Goal: Find specific page/section: Find specific page/section

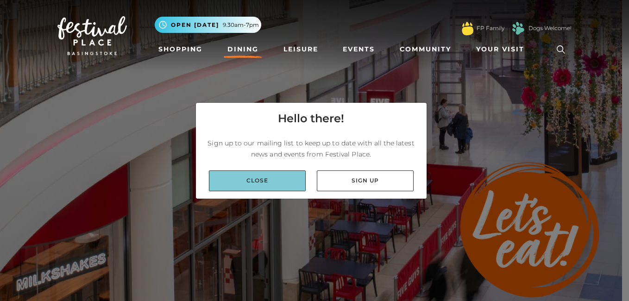
click at [246, 175] on link "Close" at bounding box center [257, 180] width 97 height 21
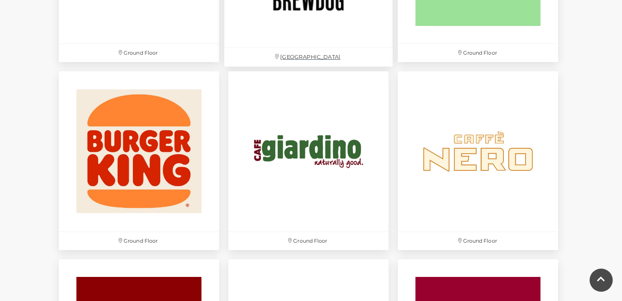
scroll to position [833, 0]
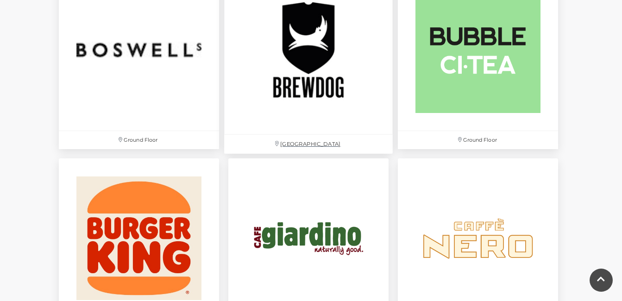
click at [296, 64] on img at bounding box center [308, 50] width 169 height 169
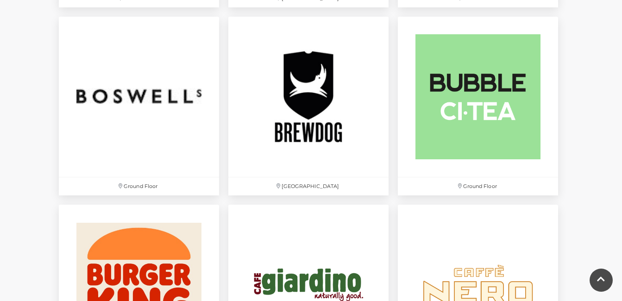
scroll to position [741, 0]
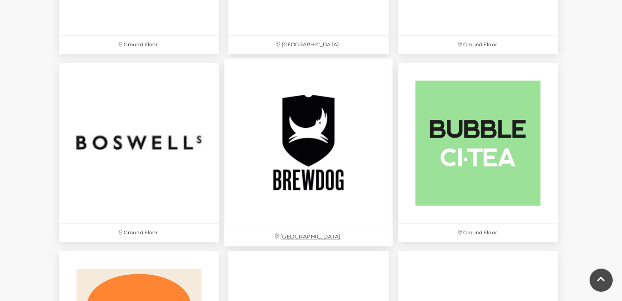
click at [315, 124] on img at bounding box center [308, 142] width 169 height 169
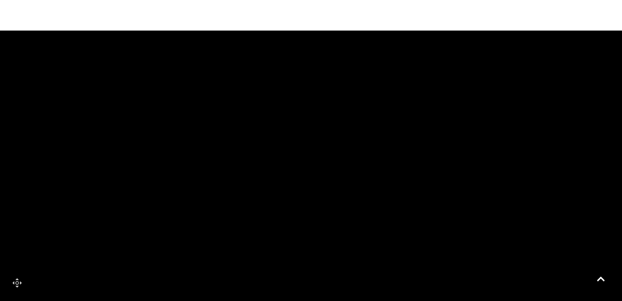
scroll to position [490, 0]
